Goal: Task Accomplishment & Management: Manage account settings

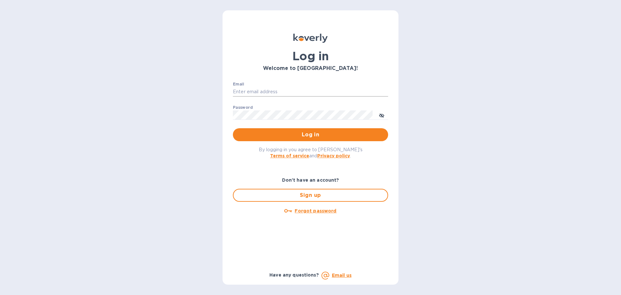
click at [301, 91] on input "Email" at bounding box center [310, 92] width 155 height 10
type input "cm@electronicsclubusa.com"
click at [352, 136] on span "Log in" at bounding box center [310, 135] width 145 height 8
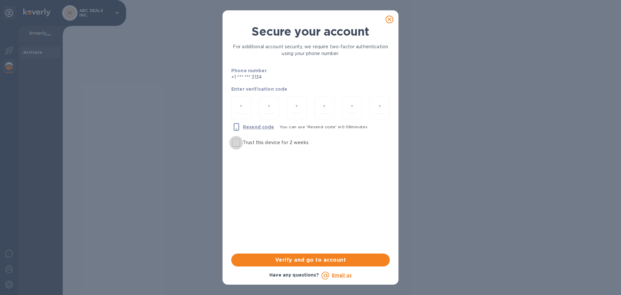
click at [237, 144] on input "Trust this device for 2 weeks" at bounding box center [236, 143] width 14 height 14
checkbox input "true"
click at [245, 110] on input "number" at bounding box center [241, 108] width 9 height 12
type input "7"
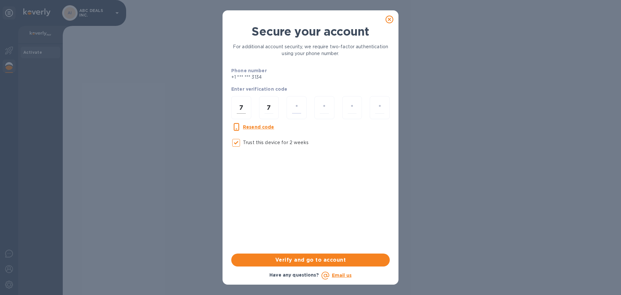
type input "8"
type input "6"
type input "0"
type input "3"
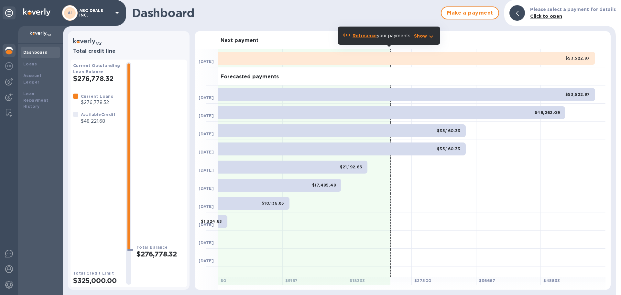
click at [97, 14] on p "ABC DEALS INC." at bounding box center [95, 12] width 32 height 9
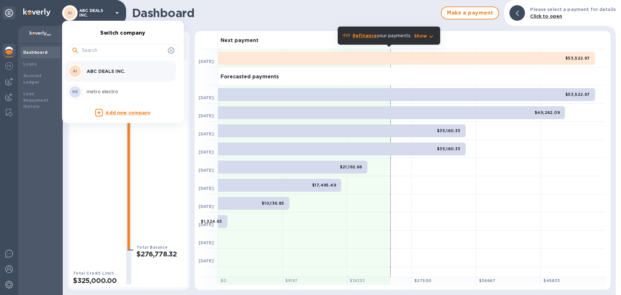
click at [113, 68] on p "ABC DEALS INC." at bounding box center [127, 71] width 81 height 6
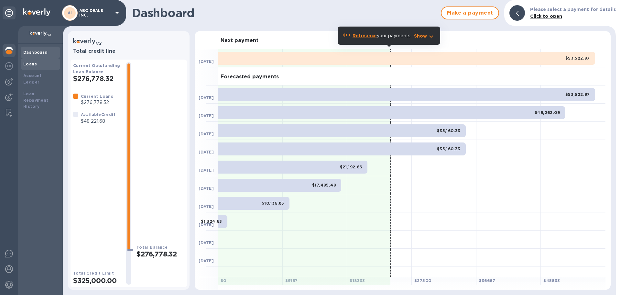
click at [38, 67] on div "Loans" at bounding box center [40, 64] width 34 height 6
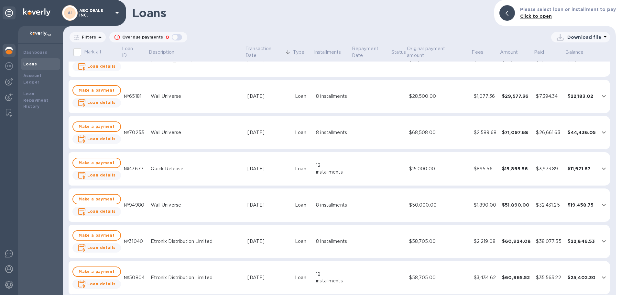
scroll to position [129, 0]
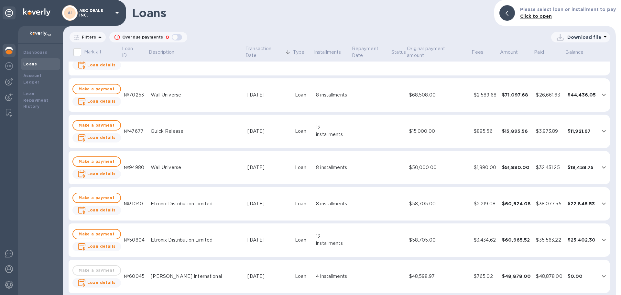
click at [173, 208] on td "Etronix Distribution Limited" at bounding box center [196, 204] width 97 height 34
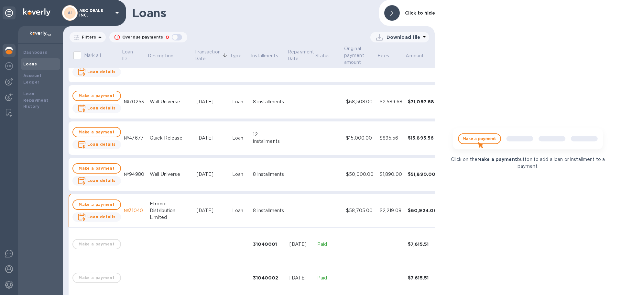
scroll to position [136, 0]
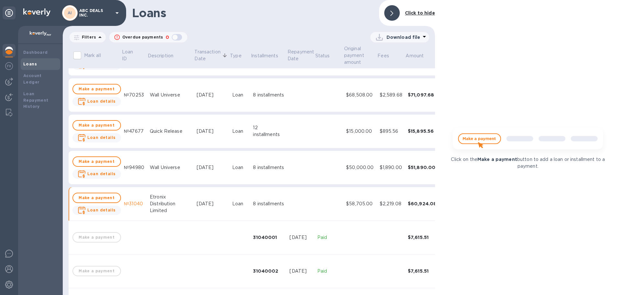
click at [485, 140] on img at bounding box center [527, 141] width 161 height 32
click at [38, 77] on b "Account Ledger" at bounding box center [32, 78] width 18 height 11
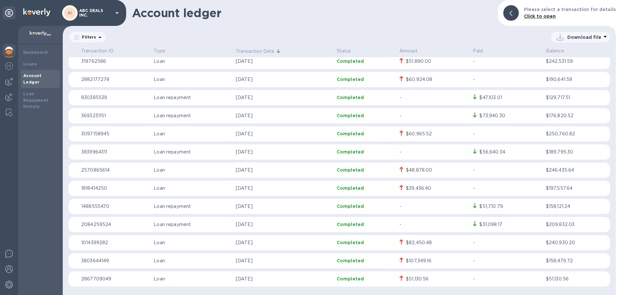
scroll to position [203, 0]
click at [36, 97] on div "Loan Repayment History" at bounding box center [40, 100] width 34 height 19
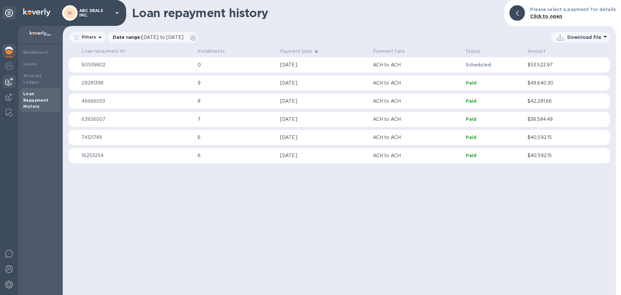
click at [9, 81] on img at bounding box center [9, 82] width 8 height 8
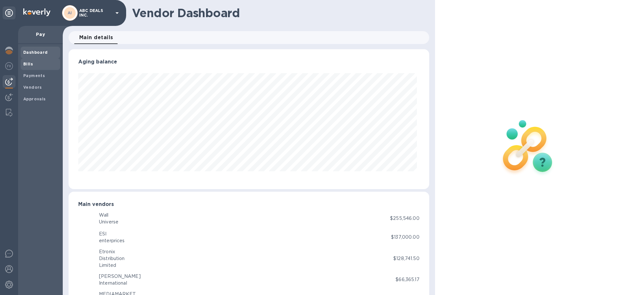
scroll to position [140, 358]
click at [35, 52] on b "Dashboard" at bounding box center [35, 52] width 25 height 5
click at [38, 88] on b "Vendors" at bounding box center [32, 87] width 19 height 5
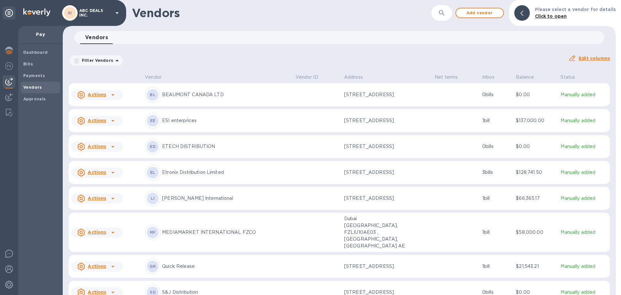
scroll to position [32, 0]
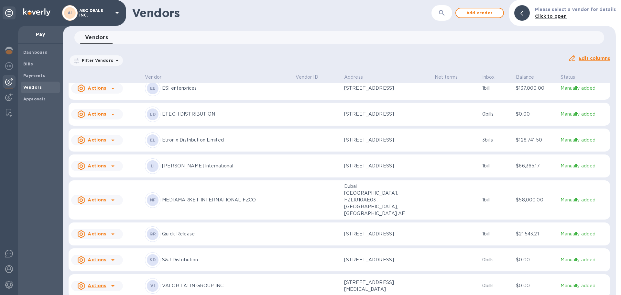
click at [365, 143] on p "Unit 7 Sheepscar Court, Northside Business Park, leeds, west yorkshire LS72BB GB" at bounding box center [376, 139] width 65 height 7
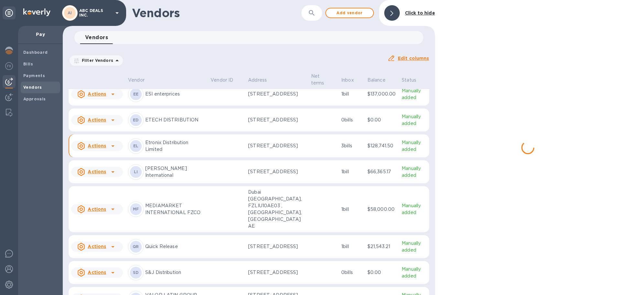
scroll to position [38, 0]
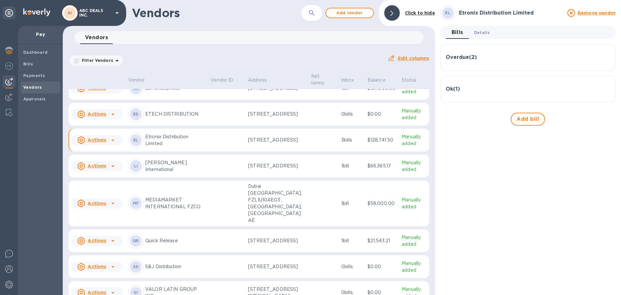
click at [483, 29] on span "Details 0" at bounding box center [482, 32] width 16 height 7
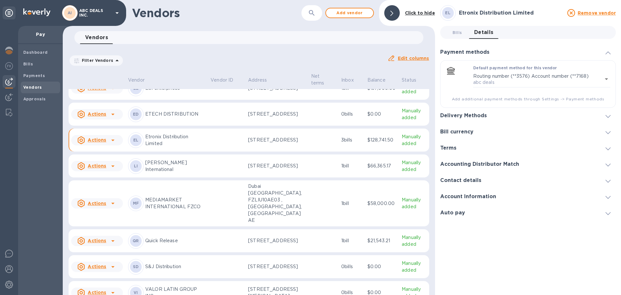
click at [493, 117] on div "Delivery Methods" at bounding box center [528, 116] width 176 height 16
